Goal: Task Accomplishment & Management: Use online tool/utility

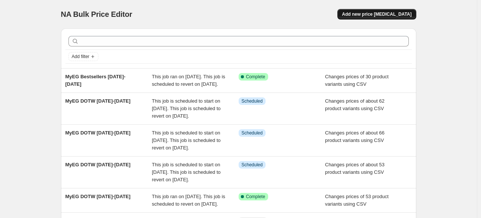
click at [381, 15] on span "Add new price [MEDICAL_DATA]" at bounding box center [377, 14] width 70 height 6
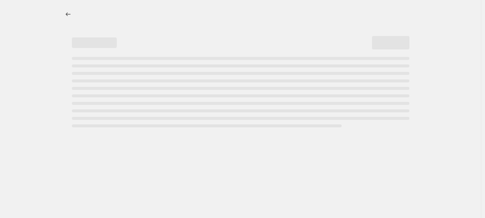
select select "percentage"
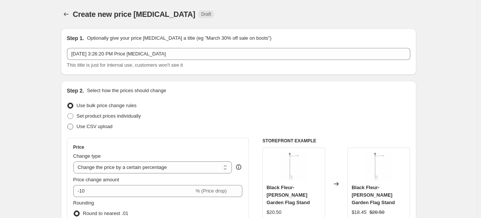
click at [72, 125] on span at bounding box center [70, 126] width 6 height 6
click at [68, 124] on input "Use CSV upload" at bounding box center [67, 123] width 0 height 0
radio input "true"
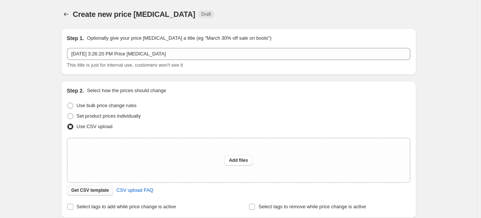
click at [93, 189] on span "Get CSV template" at bounding box center [90, 190] width 38 height 6
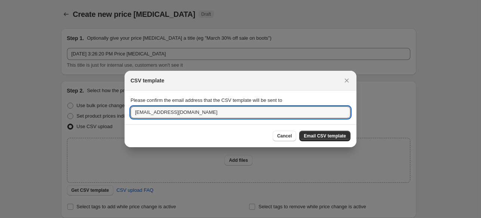
drag, startPoint x: 190, startPoint y: 113, endPoint x: 17, endPoint y: 110, distance: 173.5
type input "majohnson@myevergreen.com"
click at [322, 133] on button "Email CSV template" at bounding box center [324, 136] width 51 height 10
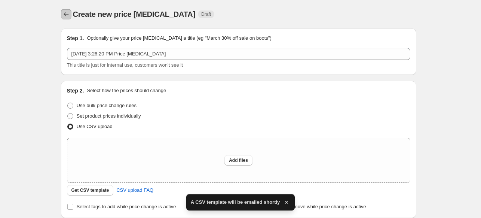
click at [64, 12] on icon "Price change jobs" at bounding box center [65, 13] width 7 height 7
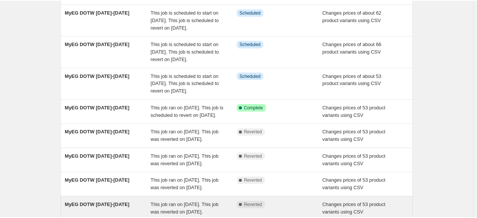
scroll to position [1, 0]
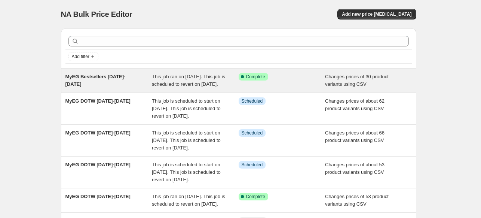
click at [187, 82] on span "This job ran on [DATE]. This job is scheduled to revert on [DATE]." at bounding box center [188, 80] width 73 height 13
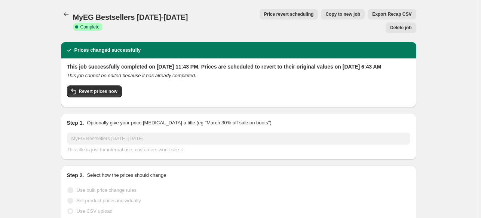
click at [325, 13] on span "Copy to new job" at bounding box center [342, 14] width 35 height 6
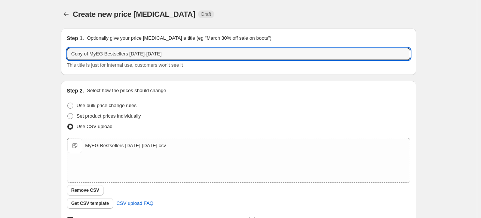
drag, startPoint x: 91, startPoint y: 55, endPoint x: 27, endPoint y: 54, distance: 64.7
click at [27, 54] on div "Create new price [MEDICAL_DATA]. This page is ready Create new price [MEDICAL_D…" at bounding box center [238, 194] width 477 height 389
type input "MyEG Bestsellers [DATE]-[DATE]"
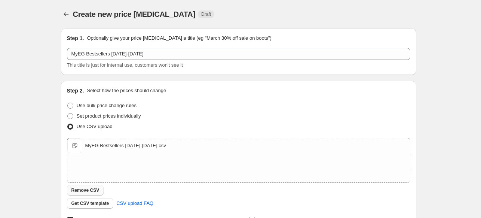
click at [86, 191] on span "Remove CSV" at bounding box center [85, 190] width 28 height 6
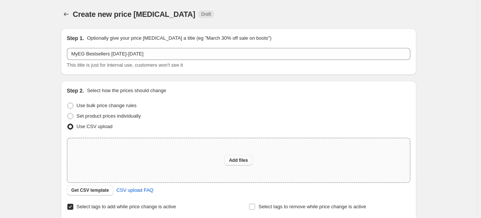
click at [240, 158] on span "Add files" at bounding box center [238, 160] width 19 height 6
type input "C:\fakepath\MyEG Bestsellers [DATE]-[DATE].csv"
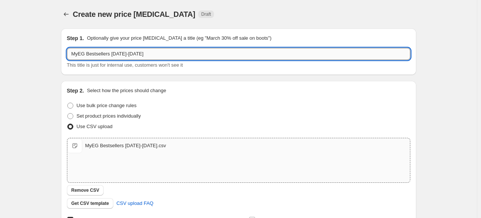
click at [112, 54] on input "MyEG Bestsellers [DATE]-[DATE]" at bounding box center [238, 54] width 343 height 12
click at [130, 53] on input "MyEG Bestsellers 9.27.25-9.26.25" at bounding box center [238, 54] width 343 height 12
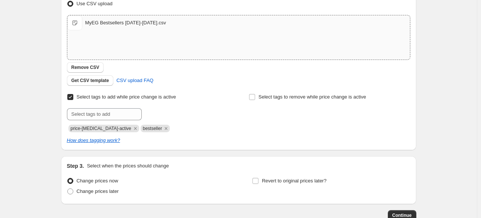
scroll to position [171, 0]
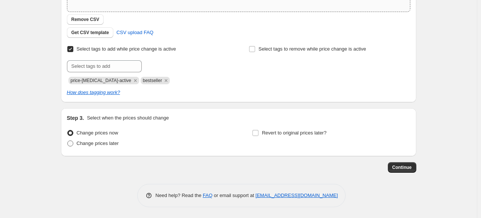
type input "MyEG Bestsellers [DATE]-[DATE]"
click at [71, 142] on span at bounding box center [70, 143] width 6 height 6
click at [68, 141] on input "Change prices later" at bounding box center [67, 140] width 0 height 0
radio input "true"
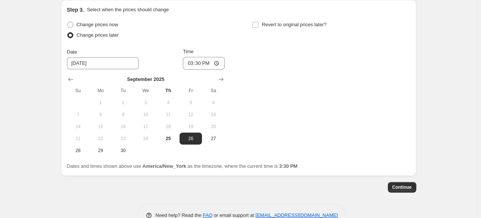
scroll to position [283, 0]
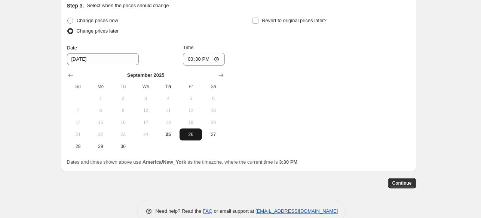
click at [192, 131] on span "26" at bounding box center [190, 134] width 16 height 6
click at [218, 59] on input "15:30" at bounding box center [204, 59] width 42 height 13
type input "23:45"
drag, startPoint x: 278, startPoint y: 45, endPoint x: 274, endPoint y: 38, distance: 7.4
click at [278, 44] on div "Change prices now Change prices later Date [DATE] Time 23:45 [DATE] Su Mo Tu We…" at bounding box center [238, 83] width 343 height 137
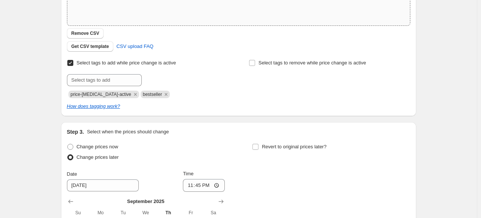
scroll to position [245, 0]
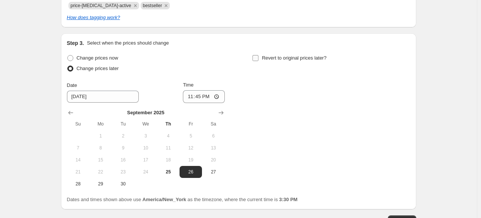
click at [258, 56] on input "Revert to original prices later?" at bounding box center [255, 58] width 6 height 6
checkbox input "true"
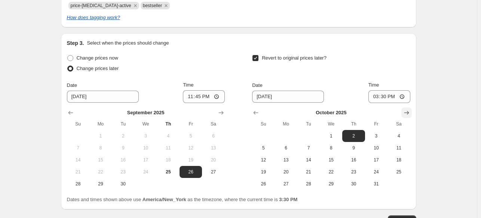
click at [408, 110] on icon "Show next month, November 2025" at bounding box center [406, 112] width 7 height 7
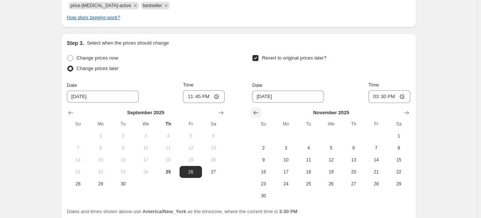
click at [256, 111] on icon "Show previous month, October 2025" at bounding box center [255, 112] width 7 height 7
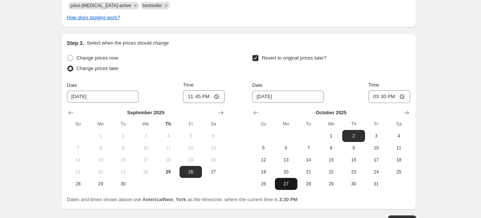
click at [287, 183] on span "27" at bounding box center [286, 184] width 16 height 6
type input "[DATE]"
click at [401, 96] on input "15:30" at bounding box center [389, 96] width 42 height 13
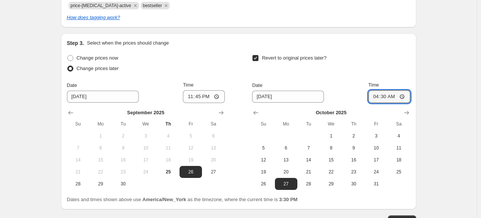
type input "04:30"
click at [362, 68] on div "Revert to original prices later?" at bounding box center [331, 64] width 158 height 22
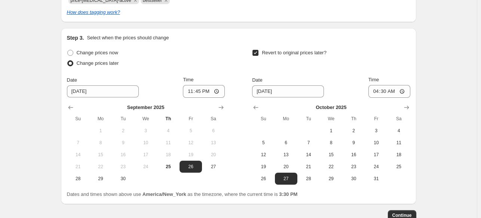
scroll to position [298, 0]
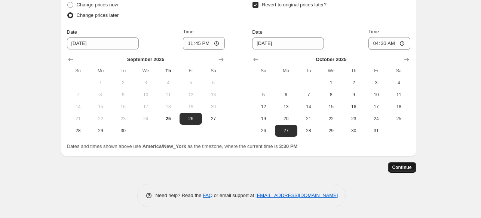
click at [408, 168] on span "Continue" at bounding box center [401, 167] width 19 height 6
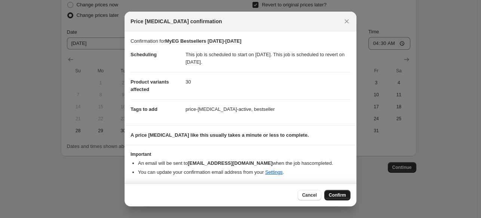
click at [337, 195] on span "Confirm" at bounding box center [337, 195] width 17 height 6
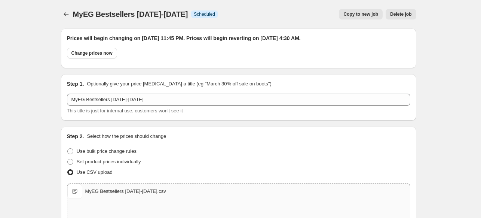
scroll to position [298, 0]
